Goal: Task Accomplishment & Management: Use online tool/utility

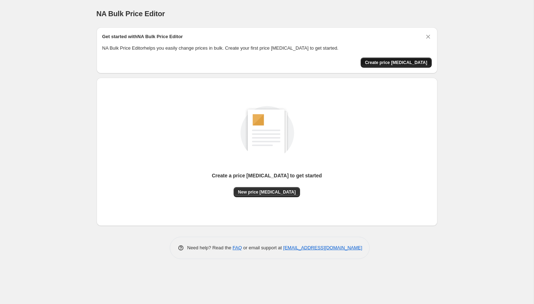
click at [406, 63] on span "Create price [MEDICAL_DATA]" at bounding box center [396, 63] width 62 height 6
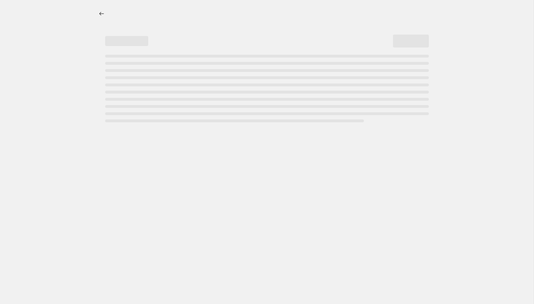
select select "percentage"
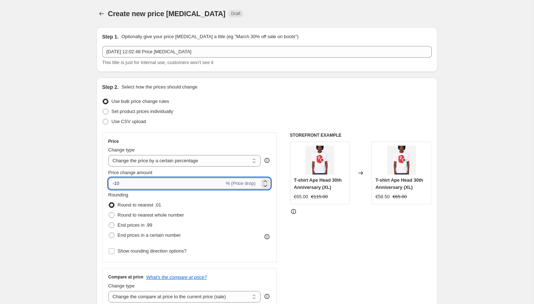
click at [115, 184] on input "-10" at bounding box center [166, 182] width 116 height 11
type input "10"
click at [113, 224] on span at bounding box center [112, 225] width 6 height 6
click at [109, 222] on input "End prices in .99" at bounding box center [109, 222] width 0 height 0
radio input "true"
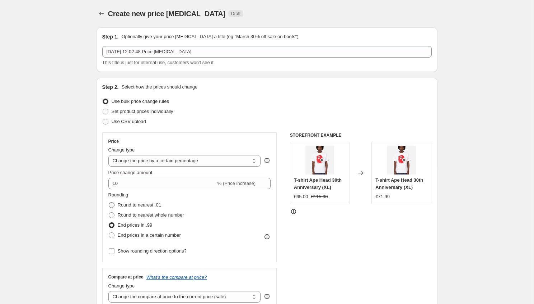
click at [112, 206] on span at bounding box center [112, 205] width 6 height 6
click at [109, 202] on input "Round to nearest .01" at bounding box center [109, 202] width 0 height 0
radio input "true"
click at [112, 223] on span at bounding box center [112, 225] width 6 height 6
click at [109, 222] on input "End prices in .99" at bounding box center [109, 222] width 0 height 0
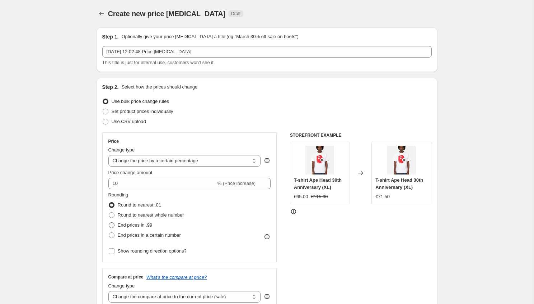
radio input "true"
click at [114, 213] on span at bounding box center [112, 215] width 6 height 6
click at [109, 212] on input "Round to nearest whole number" at bounding box center [109, 212] width 0 height 0
radio input "true"
click at [113, 224] on span at bounding box center [112, 225] width 6 height 6
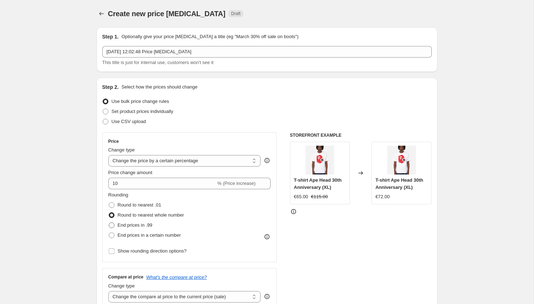
click at [109, 222] on input "End prices in .99" at bounding box center [109, 222] width 0 height 0
radio input "true"
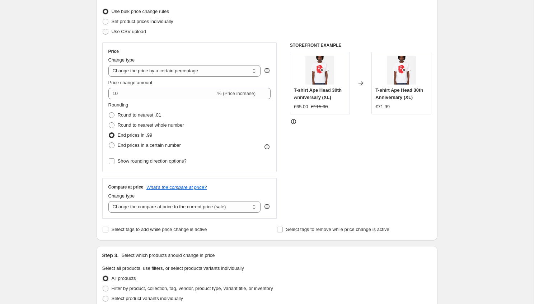
scroll to position [90, 0]
click at [150, 207] on select "Change the compare at price to the current price (sale) Change the compare at p…" at bounding box center [184, 205] width 153 height 11
select select "no_change"
click at [108, 200] on select "Change the compare at price to the current price (sale) Change the compare at p…" at bounding box center [184, 205] width 153 height 11
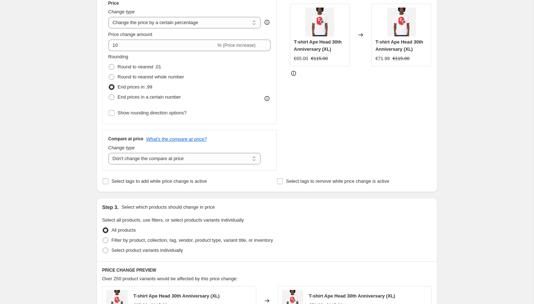
scroll to position [141, 0]
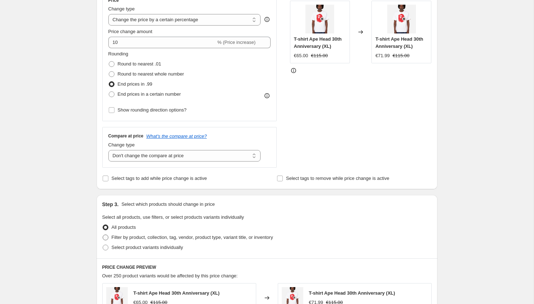
click at [110, 238] on label "Filter by product, collection, tag, vendor, product type, variant title, or inv…" at bounding box center [187, 237] width 171 height 10
click at [103, 235] on input "Filter by product, collection, tag, vendor, product type, variant title, or inv…" at bounding box center [103, 234] width 0 height 0
radio input "true"
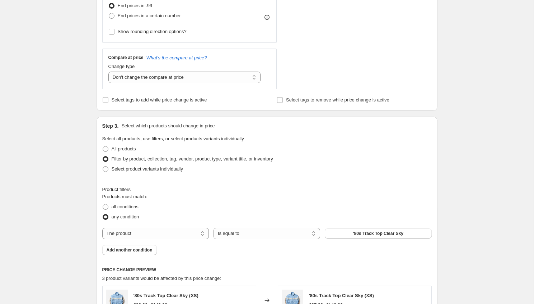
scroll to position [229, 0]
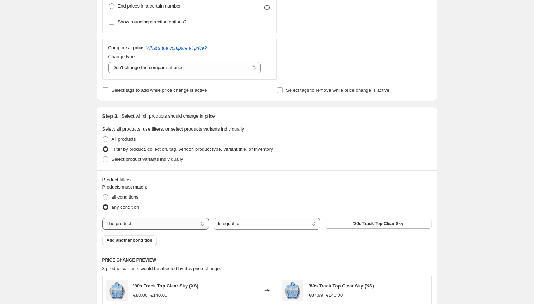
click at [132, 219] on select "The product The product's collection The product's tag The product's vendor The…" at bounding box center [155, 223] width 107 height 11
select select "tag"
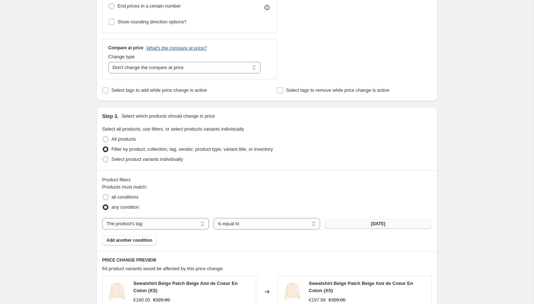
click at [346, 221] on button "[DATE]" at bounding box center [378, 223] width 107 height 10
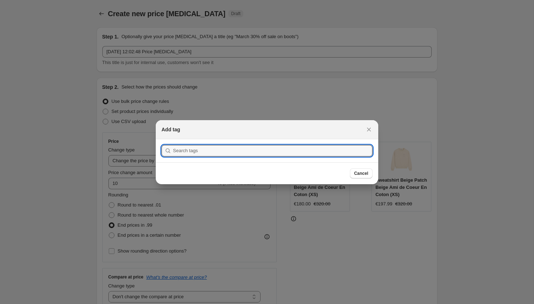
scroll to position [0, 0]
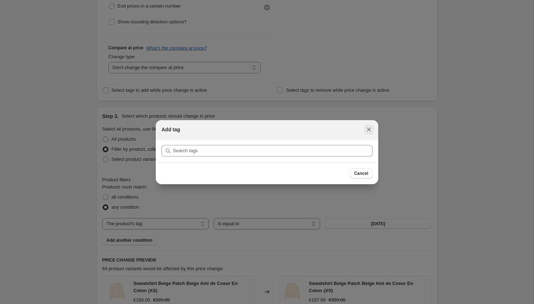
click at [371, 131] on icon "Close" at bounding box center [369, 129] width 7 height 7
